Goal: Communication & Community: Answer question/provide support

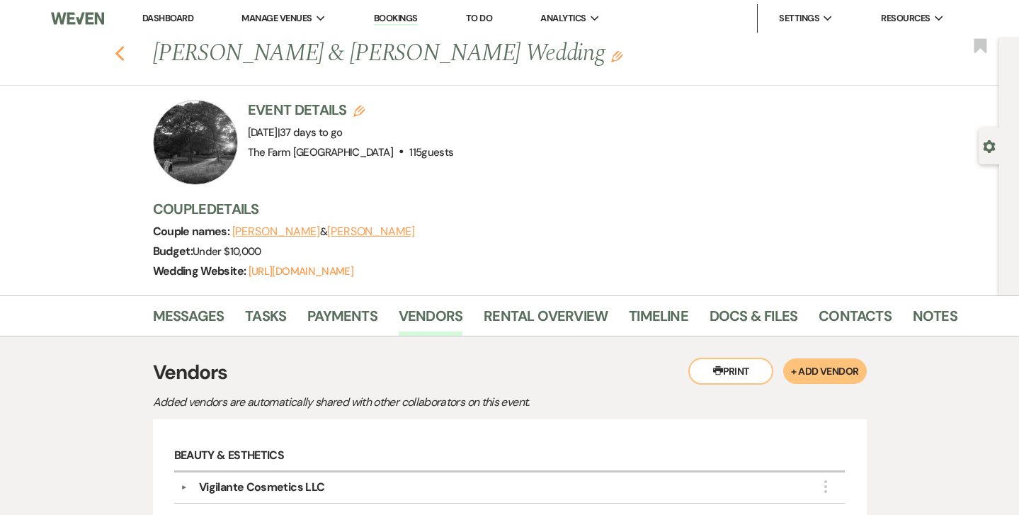
click at [120, 49] on use "button" at bounding box center [119, 54] width 9 height 16
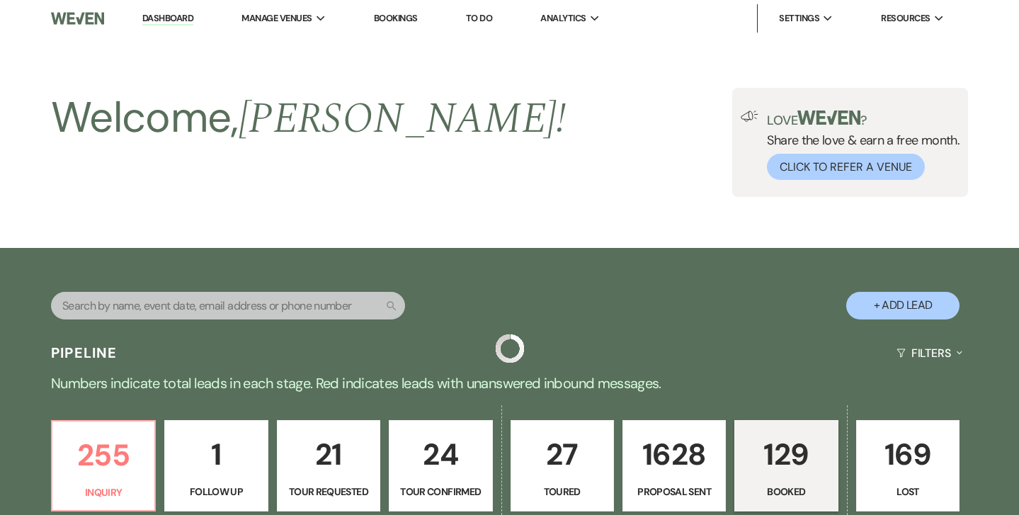
scroll to position [589, 0]
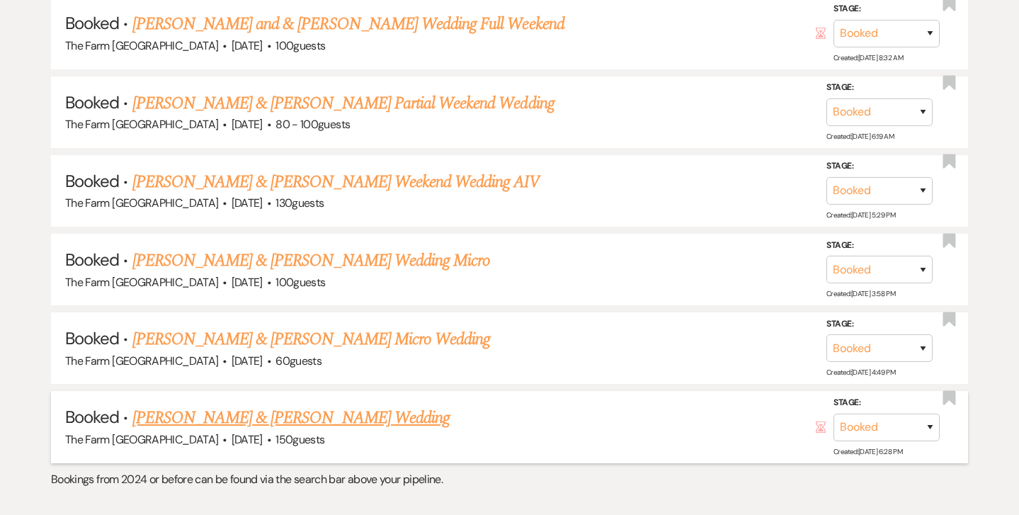
click at [261, 405] on link "[PERSON_NAME] & [PERSON_NAME] Wedding" at bounding box center [290, 417] width 317 height 25
select select "5"
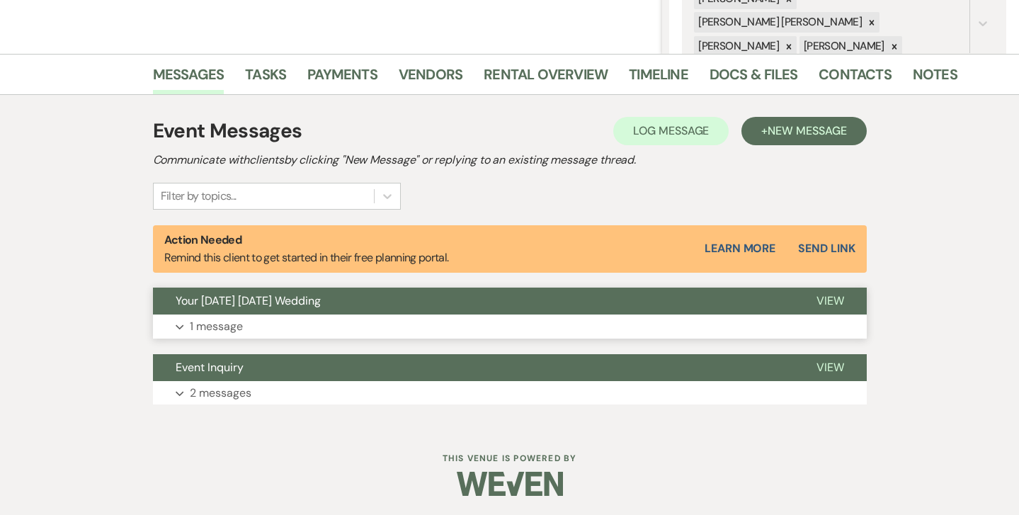
scroll to position [294, 0]
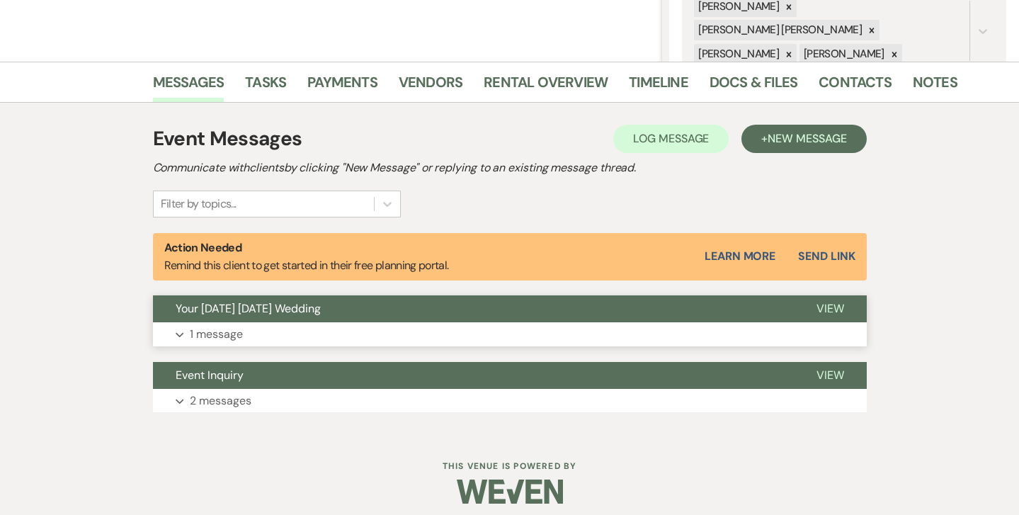
click at [223, 330] on p "1 message" at bounding box center [216, 334] width 53 height 18
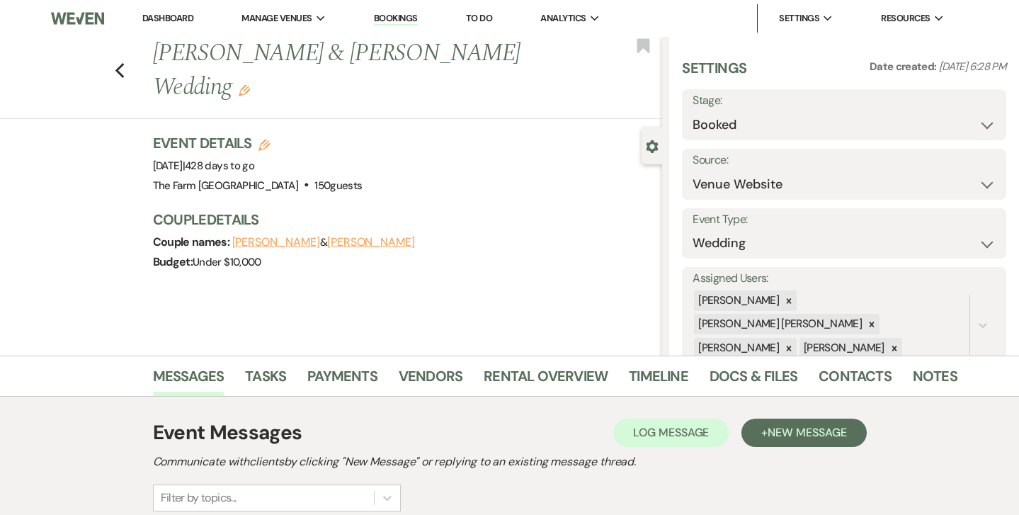
scroll to position [0, 0]
click at [841, 382] on link "Contacts" at bounding box center [855, 380] width 73 height 31
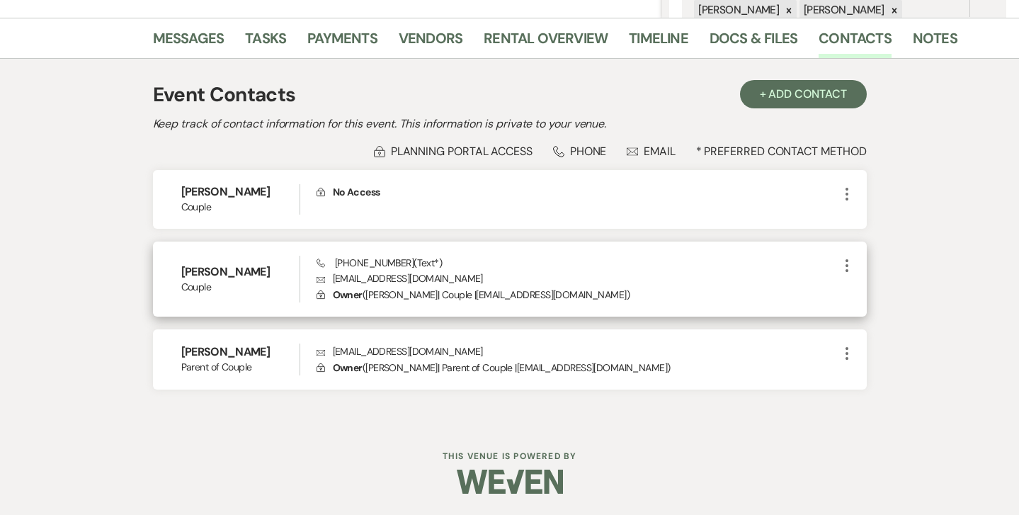
scroll to position [336, 0]
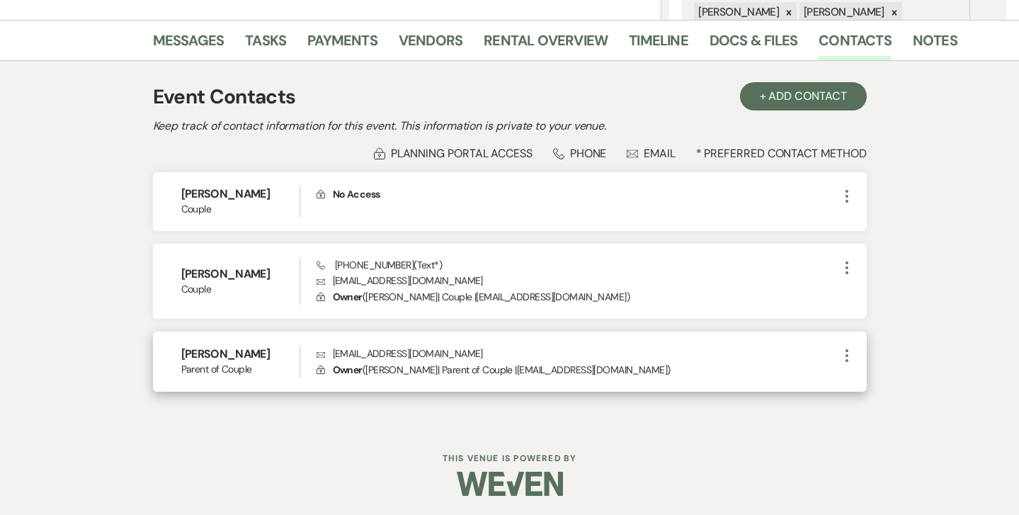
click at [846, 352] on icon "More" at bounding box center [847, 355] width 17 height 17
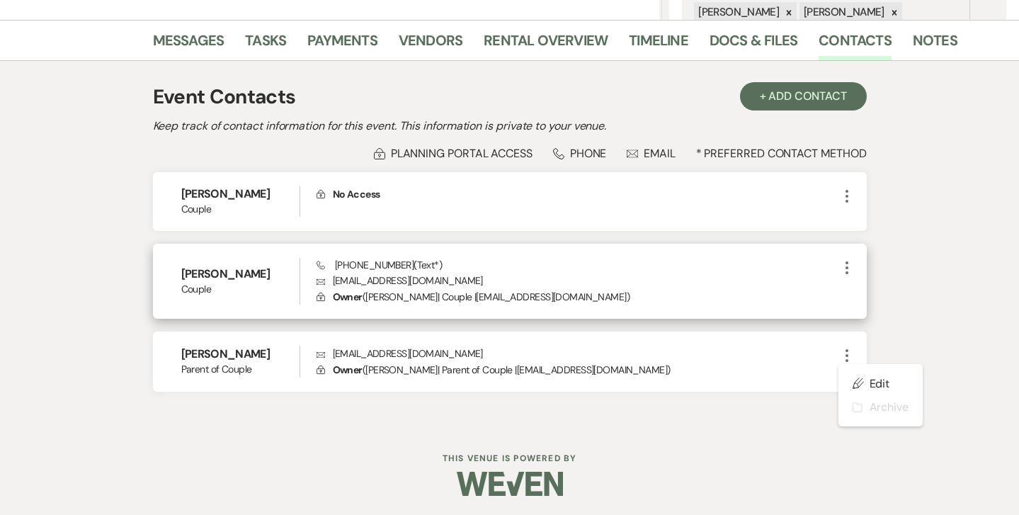
click at [844, 265] on icon "More" at bounding box center [847, 267] width 17 height 17
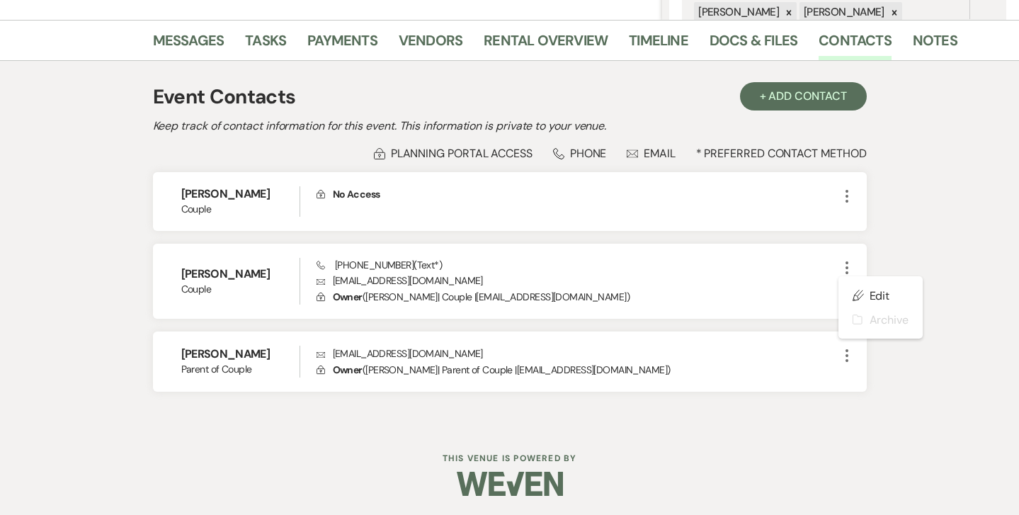
click at [926, 237] on div "Messages Tasks Payments Vendors Rental Overview Timeline Docs & Files Contacts …" at bounding box center [509, 223] width 1019 height 406
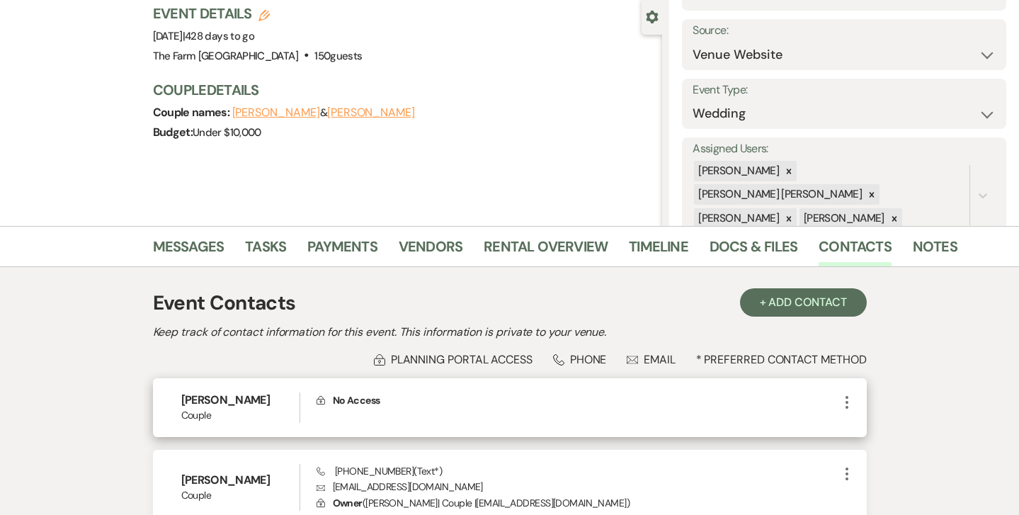
scroll to position [115, 0]
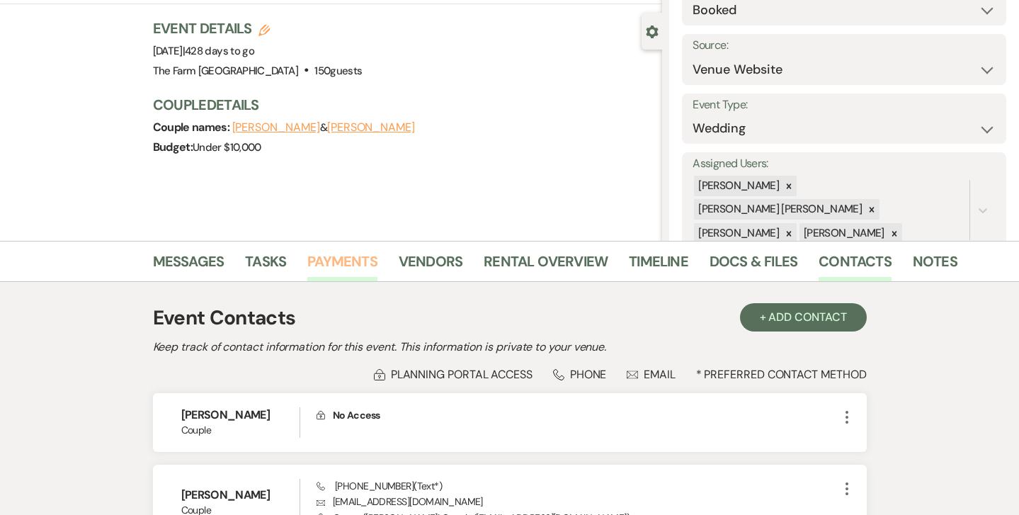
click at [339, 259] on link "Payments" at bounding box center [342, 265] width 70 height 31
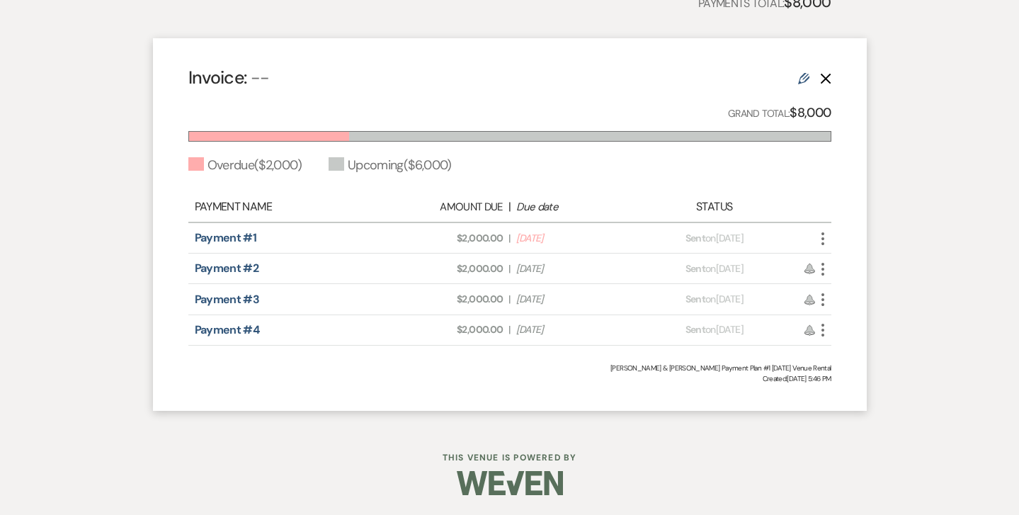
scroll to position [496, 0]
click at [824, 237] on icon "More" at bounding box center [822, 239] width 17 height 17
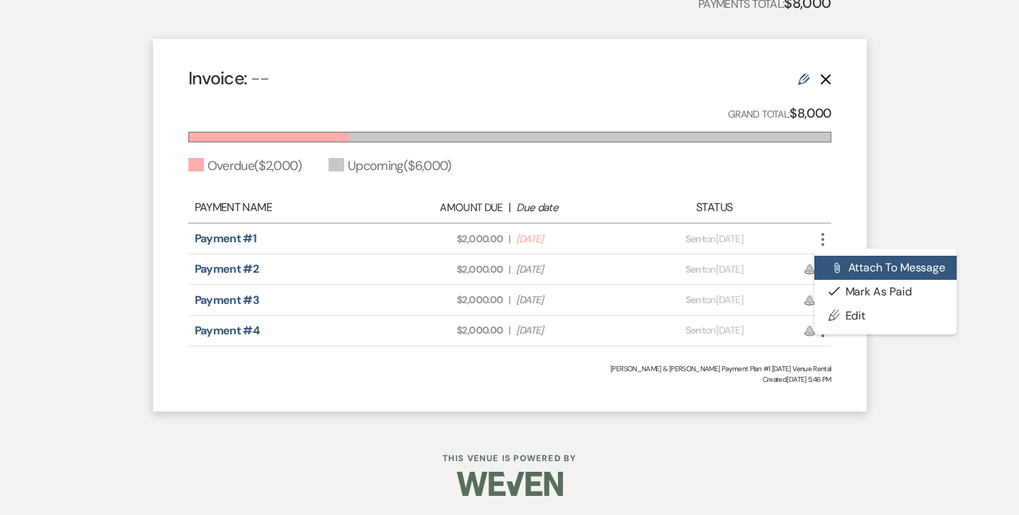
click at [869, 262] on button "Attach File Attach to Message" at bounding box center [885, 268] width 143 height 24
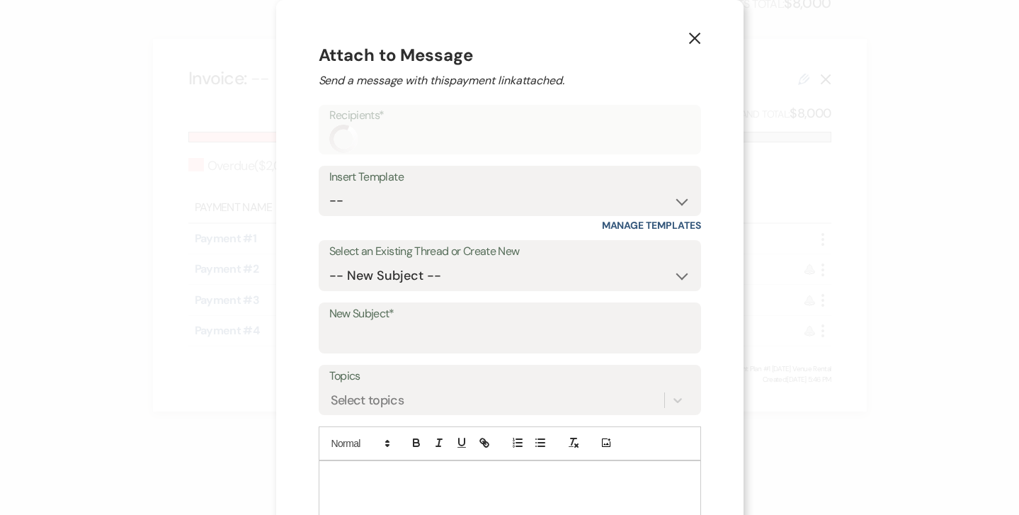
scroll to position [85, 0]
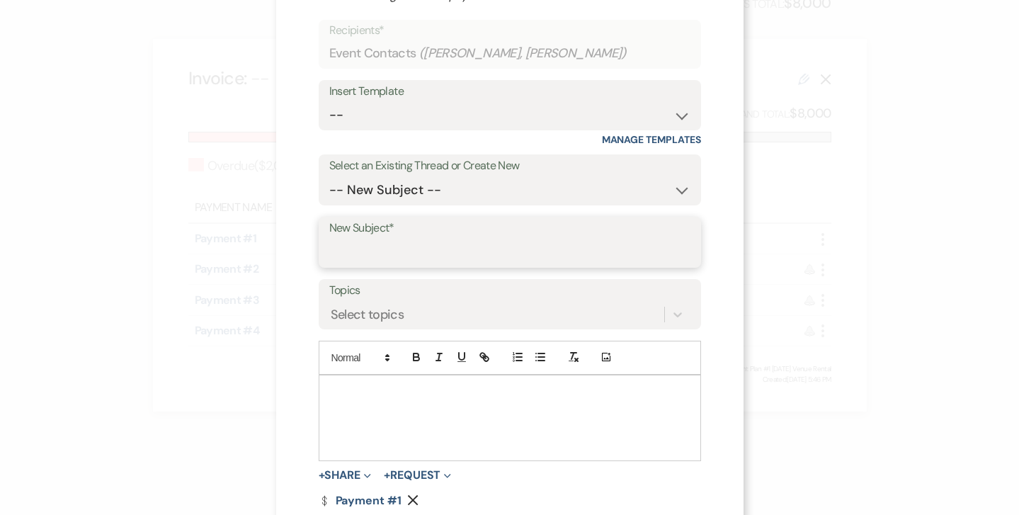
click at [431, 247] on input "New Subject*" at bounding box center [509, 253] width 361 height 28
type input "payment"
click at [379, 407] on div at bounding box center [509, 417] width 381 height 85
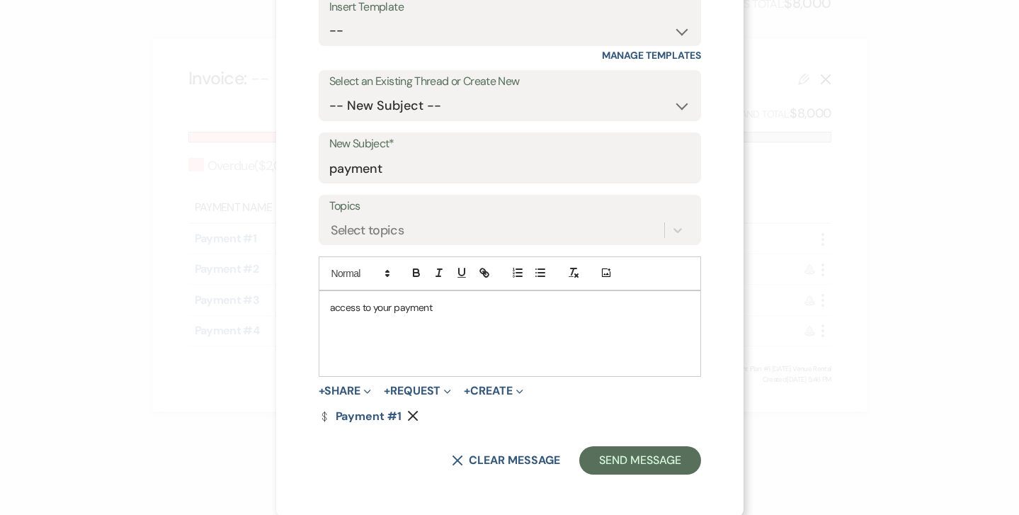
scroll to position [168, 0]
click at [640, 455] on button "Send Message" at bounding box center [639, 462] width 121 height 28
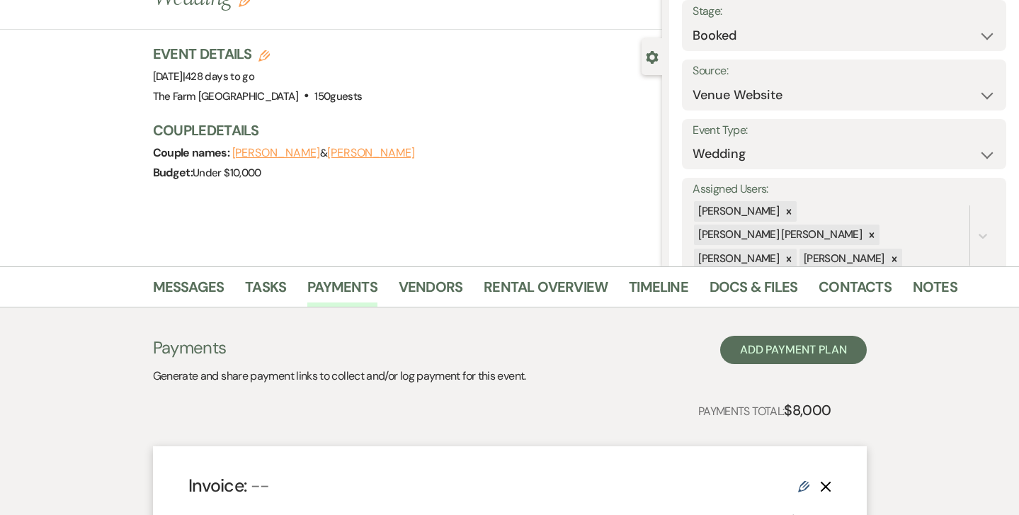
scroll to position [89, 0]
click at [850, 291] on link "Contacts" at bounding box center [855, 291] width 73 height 31
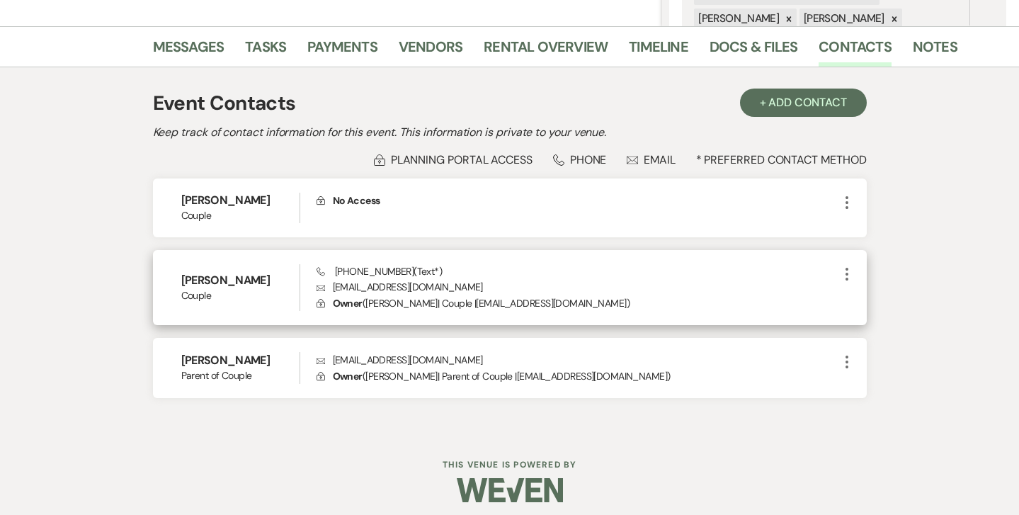
scroll to position [332, 0]
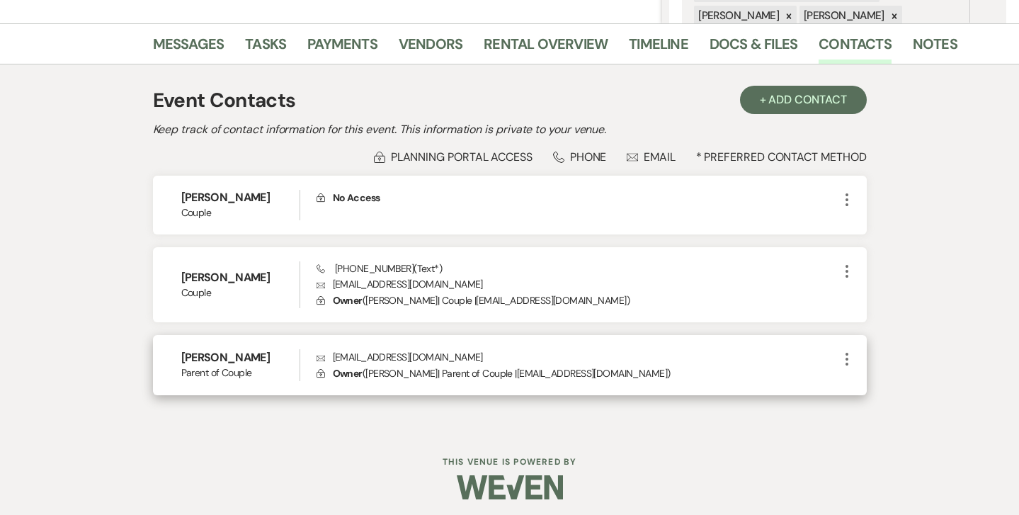
click at [849, 355] on icon "More" at bounding box center [847, 359] width 17 height 17
click at [867, 387] on button "Pencil Edit" at bounding box center [881, 387] width 84 height 24
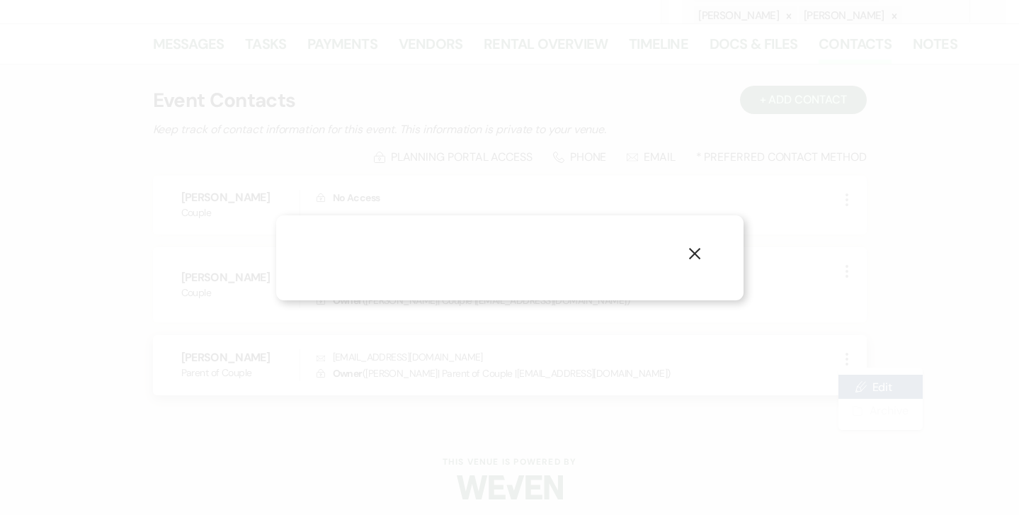
select select "3"
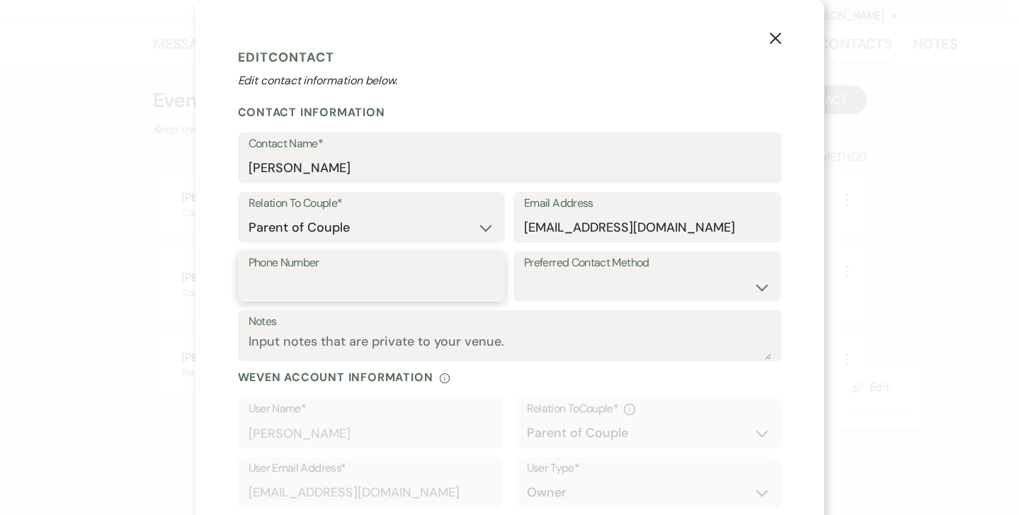
click at [446, 281] on input "Phone Number" at bounding box center [372, 287] width 246 height 28
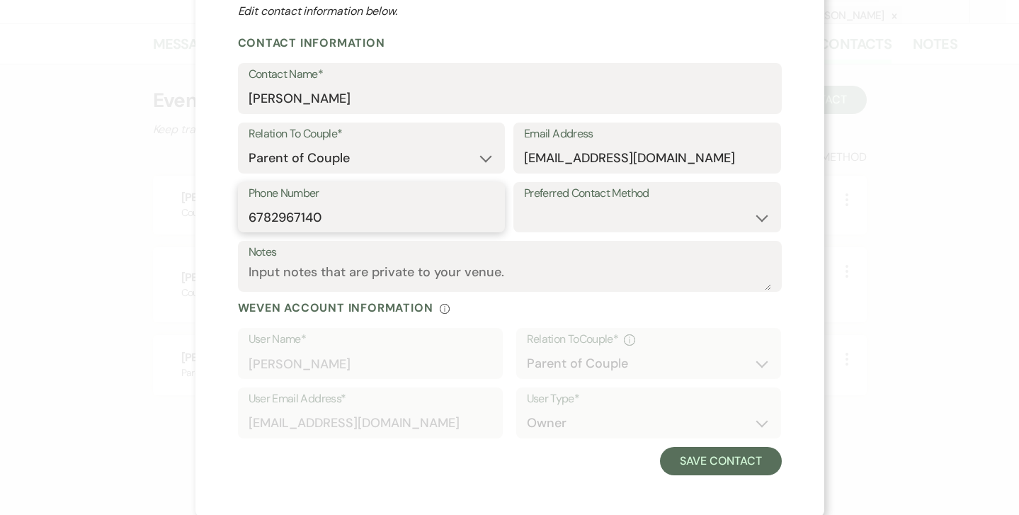
scroll to position [69, 0]
type input "6782967140"
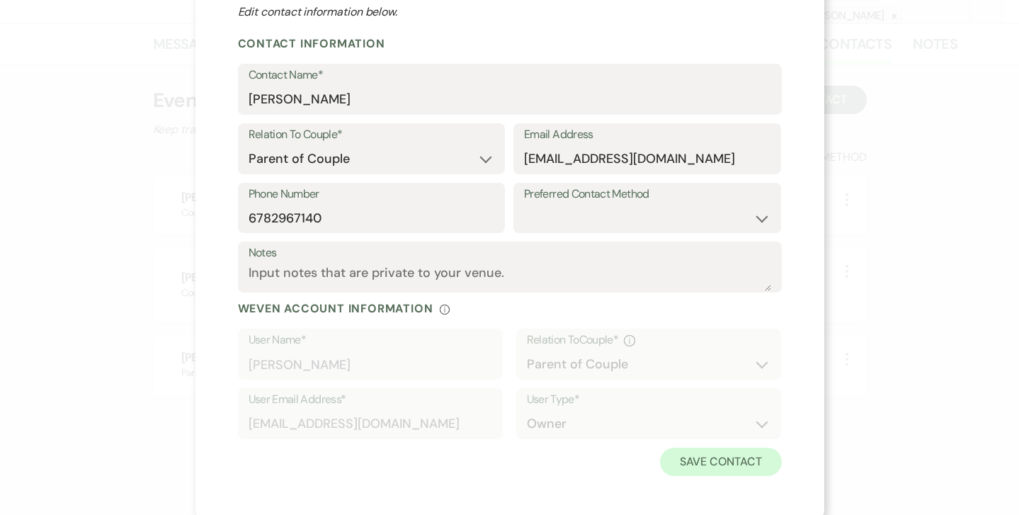
click at [714, 455] on button "Save Contact" at bounding box center [720, 462] width 121 height 28
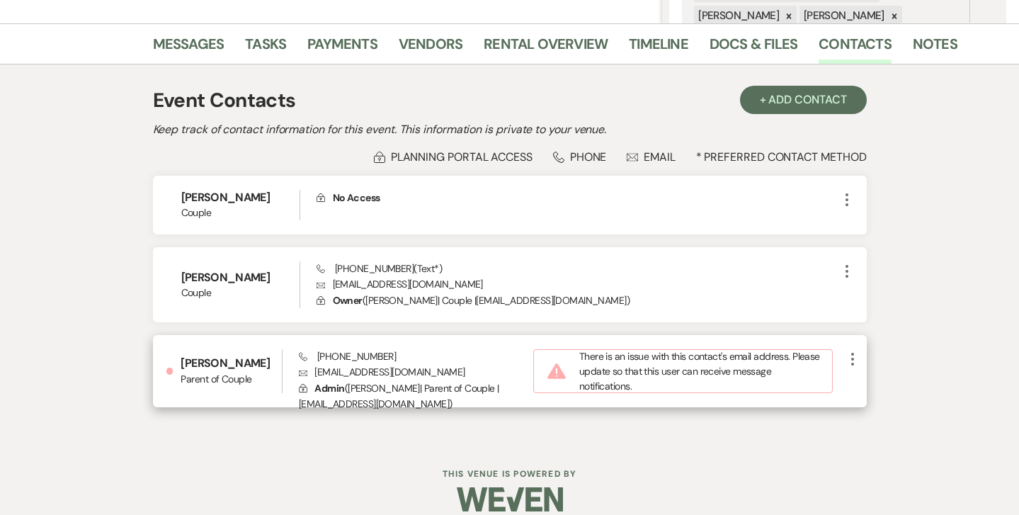
click at [852, 358] on use "button" at bounding box center [852, 359] width 3 height 13
click at [875, 385] on button "Pencil Edit" at bounding box center [886, 387] width 84 height 24
select select "3"
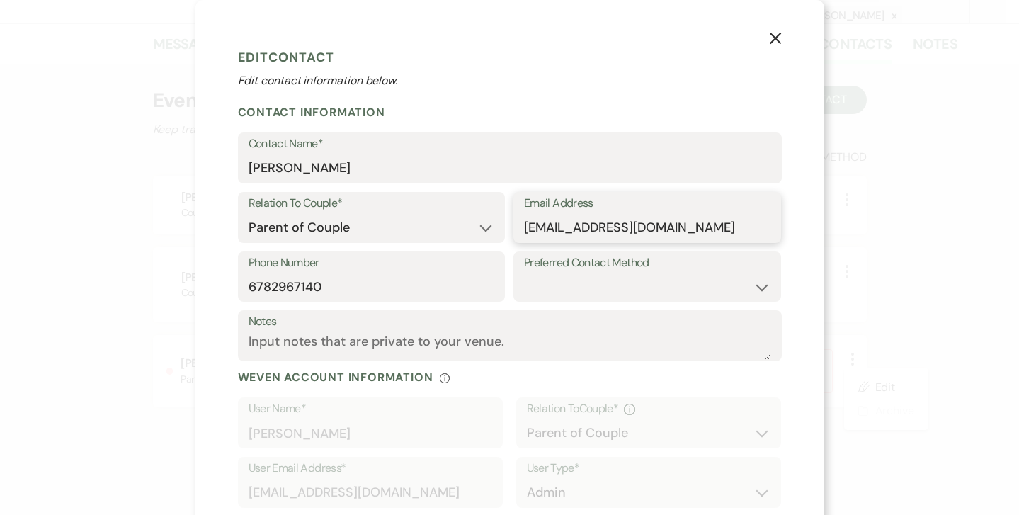
click at [571, 227] on input "[EMAIL_ADDRESS][DOMAIN_NAME]" at bounding box center [647, 228] width 246 height 28
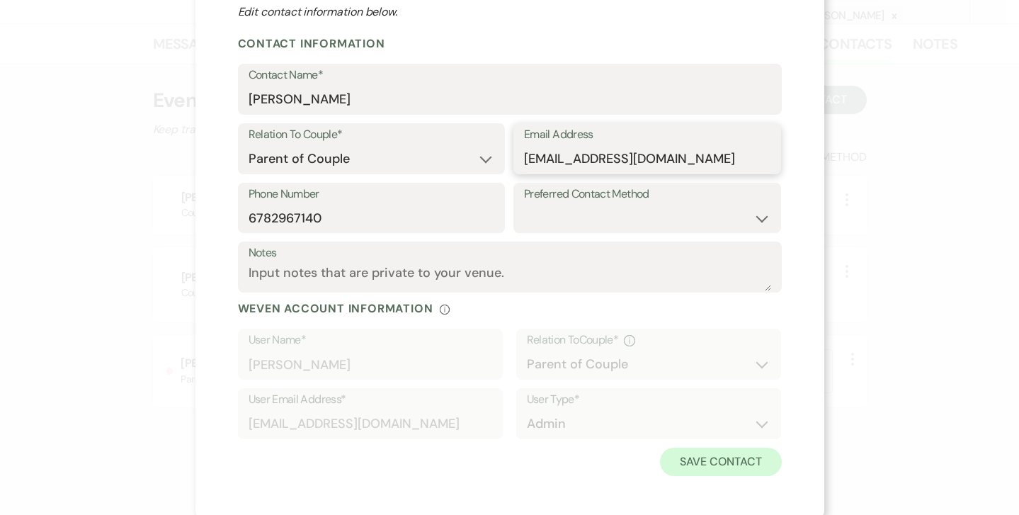
type input "[EMAIL_ADDRESS][DOMAIN_NAME]"
click at [701, 455] on button "Save Contact" at bounding box center [720, 462] width 121 height 28
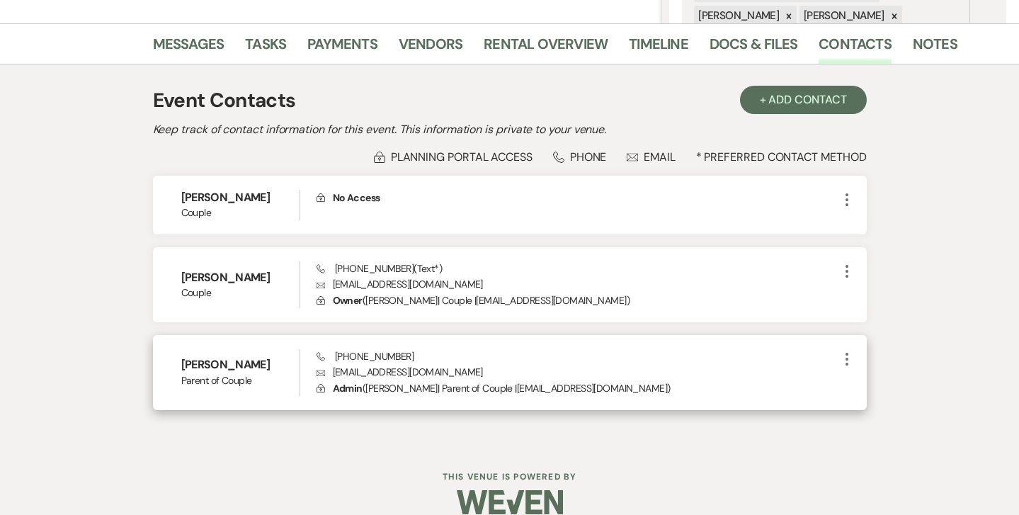
click at [847, 356] on icon "More" at bounding box center [847, 359] width 17 height 17
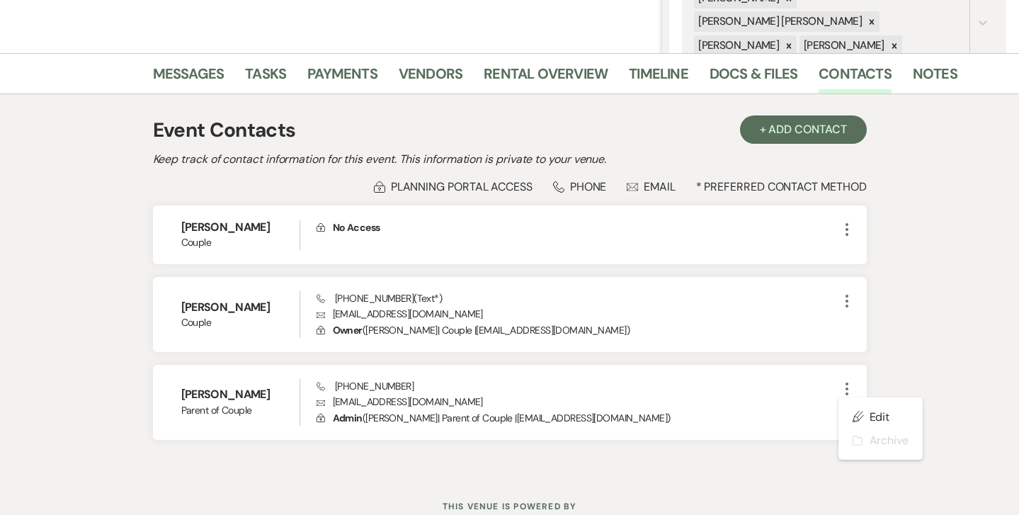
scroll to position [303, 0]
click at [200, 71] on link "Messages" at bounding box center [189, 77] width 72 height 31
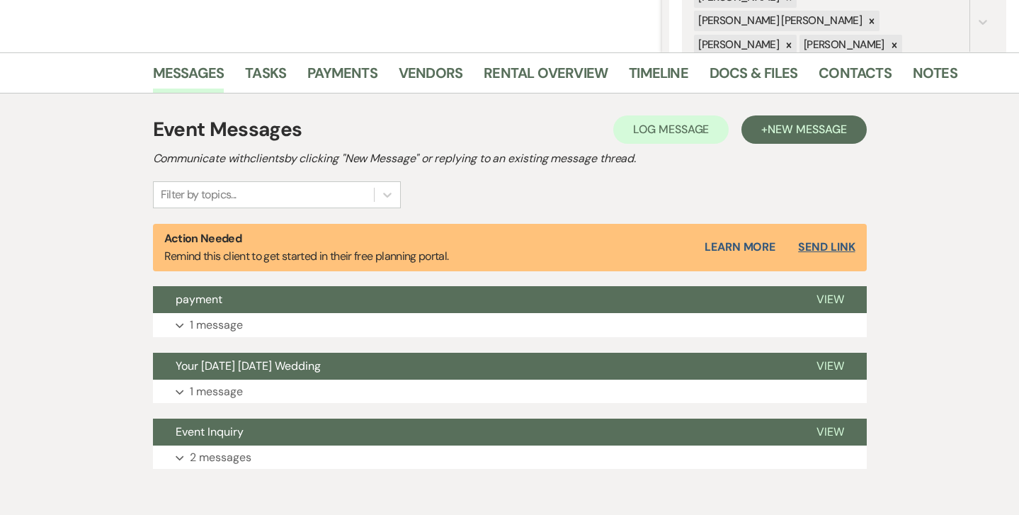
click at [834, 245] on button "Send Link" at bounding box center [826, 247] width 57 height 11
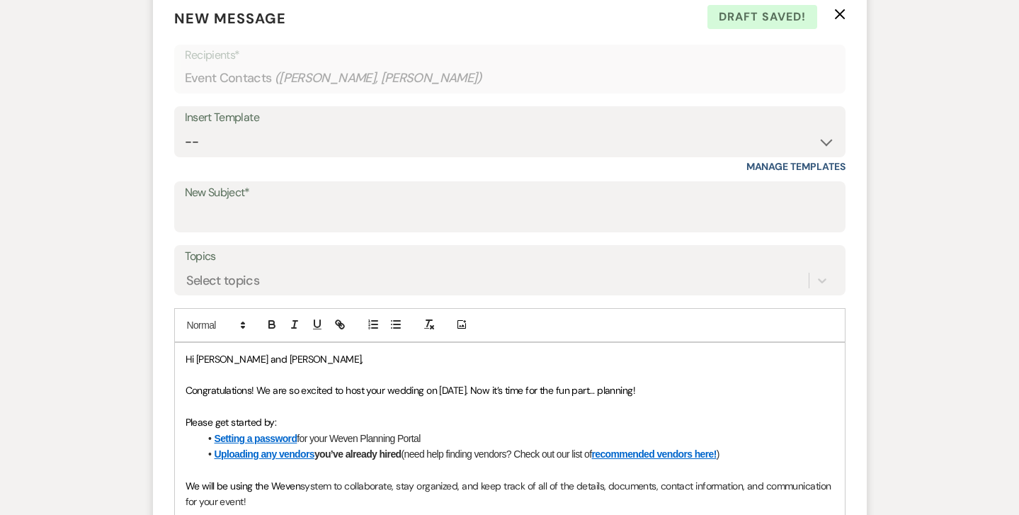
scroll to position [625, 0]
click at [241, 210] on input "New Subject*" at bounding box center [510, 217] width 650 height 28
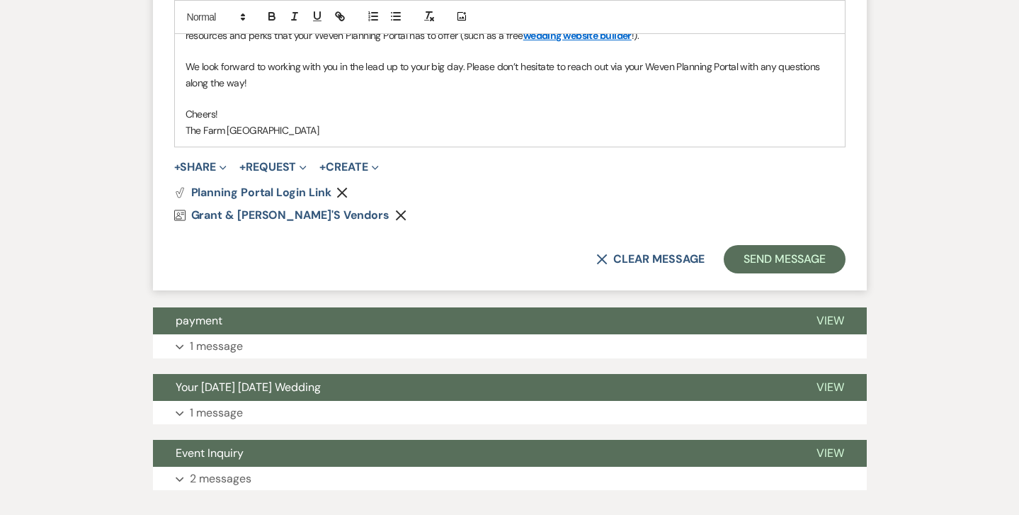
scroll to position [1210, 0]
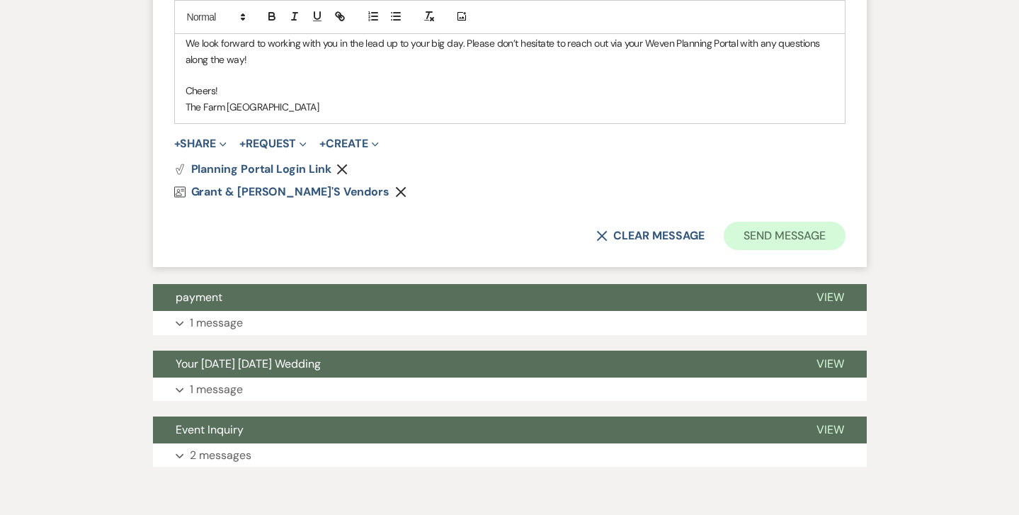
type input "[DATE] wedding"
click at [767, 225] on button "Send Message" at bounding box center [784, 236] width 121 height 28
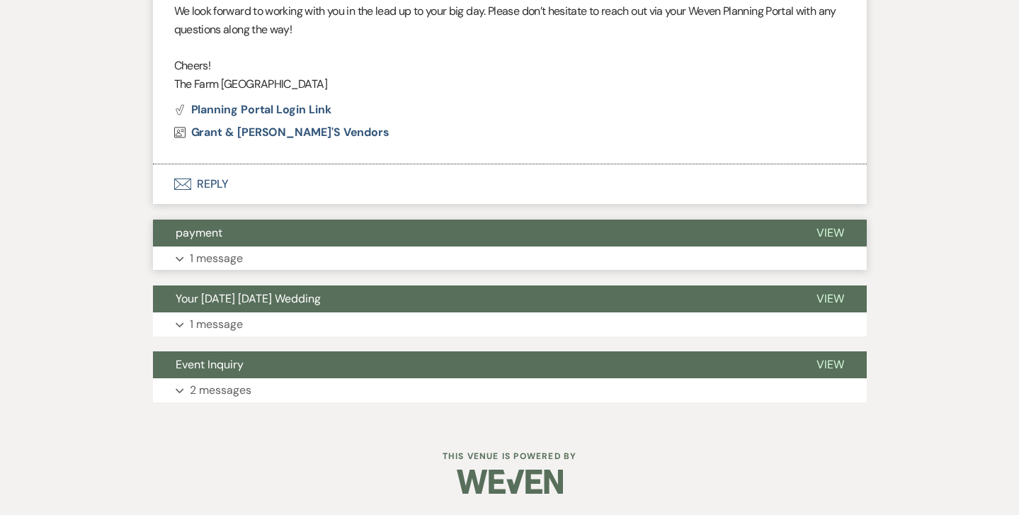
scroll to position [960, 0]
